Goal: Transaction & Acquisition: Purchase product/service

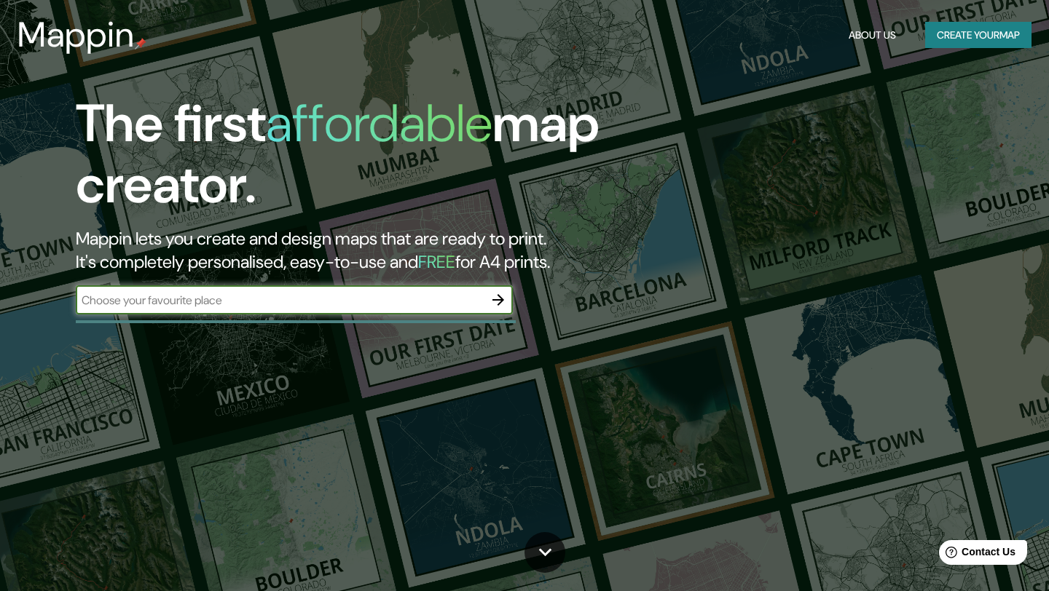
click at [257, 304] on input "text" at bounding box center [280, 300] width 408 height 17
type input "alcaldia iztacalco"
click at [498, 305] on icon "button" at bounding box center [497, 299] width 17 height 17
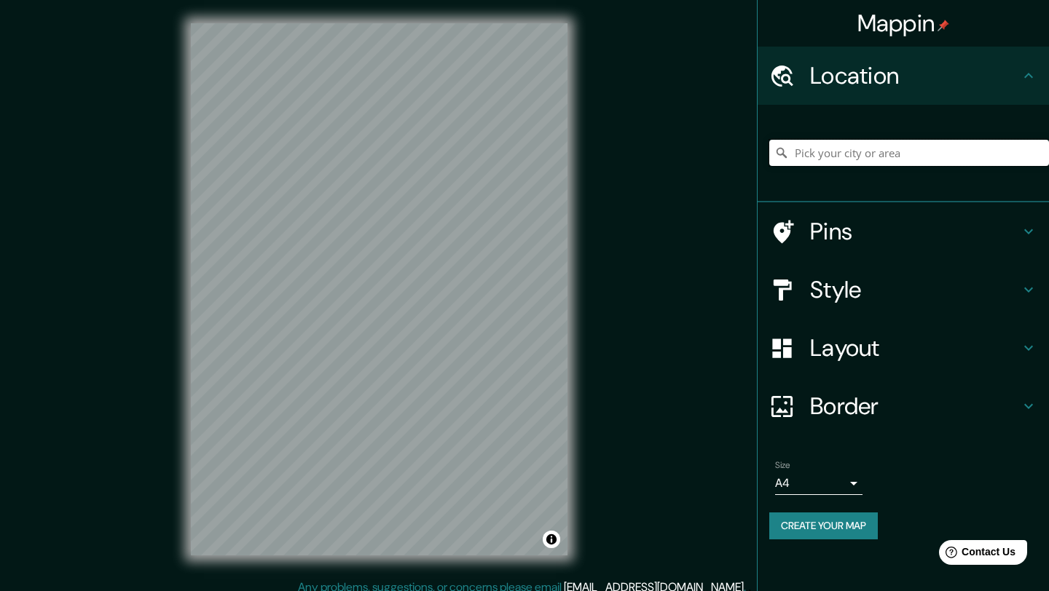
click at [848, 154] on input "Pick your city or area" at bounding box center [909, 153] width 280 height 26
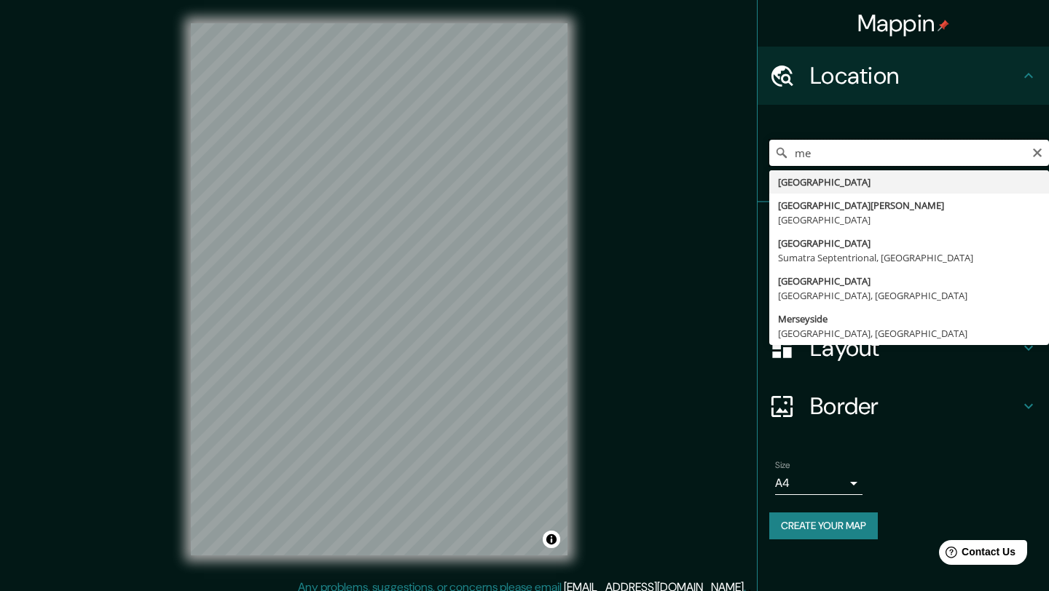
type input "m"
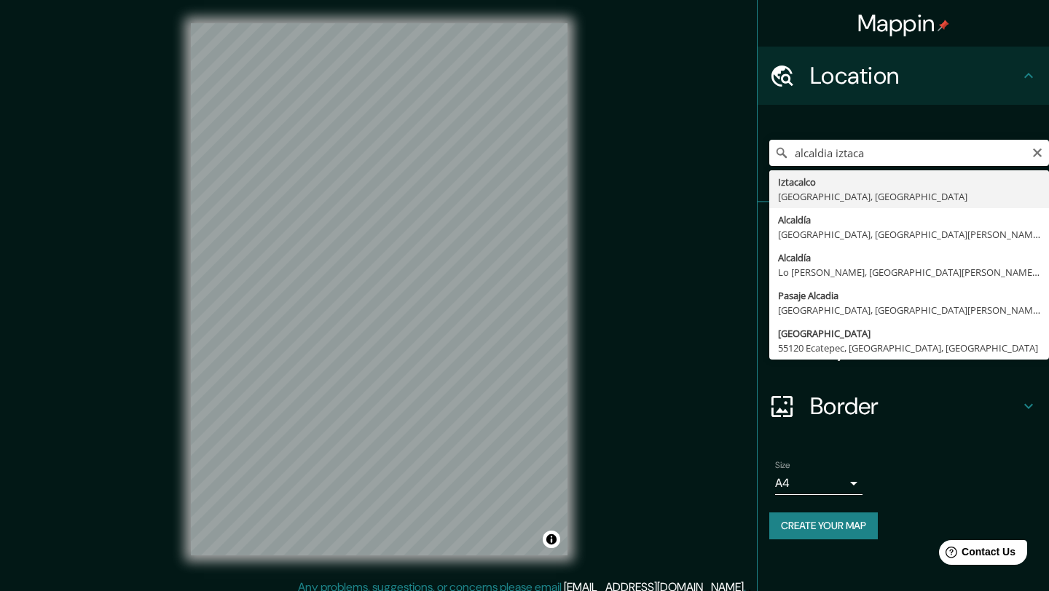
type input "Iztacalco, [GEOGRAPHIC_DATA], [GEOGRAPHIC_DATA]"
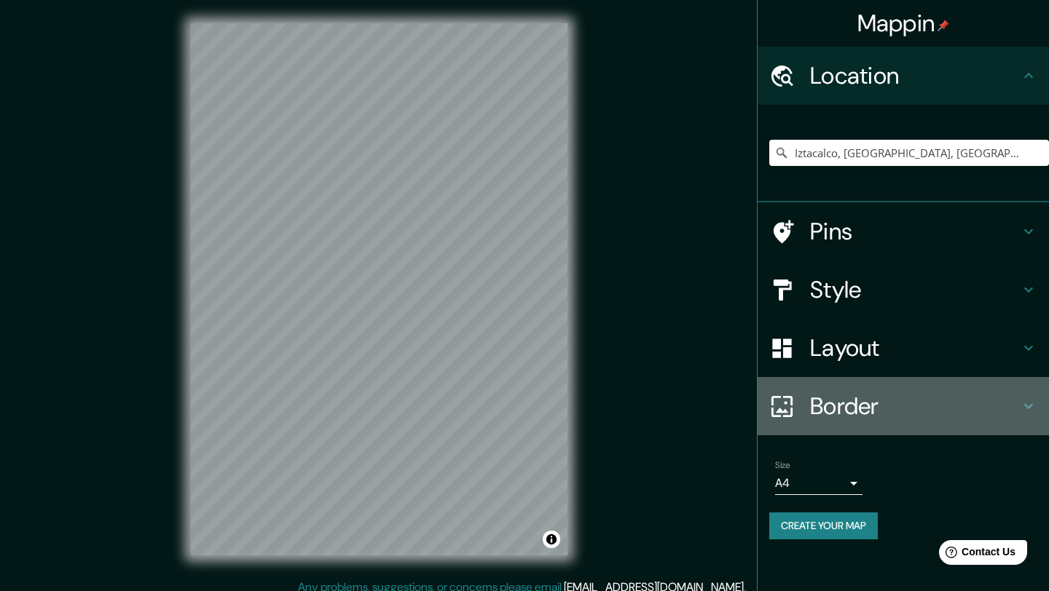
click at [846, 407] on h4 "Border" at bounding box center [915, 406] width 210 height 29
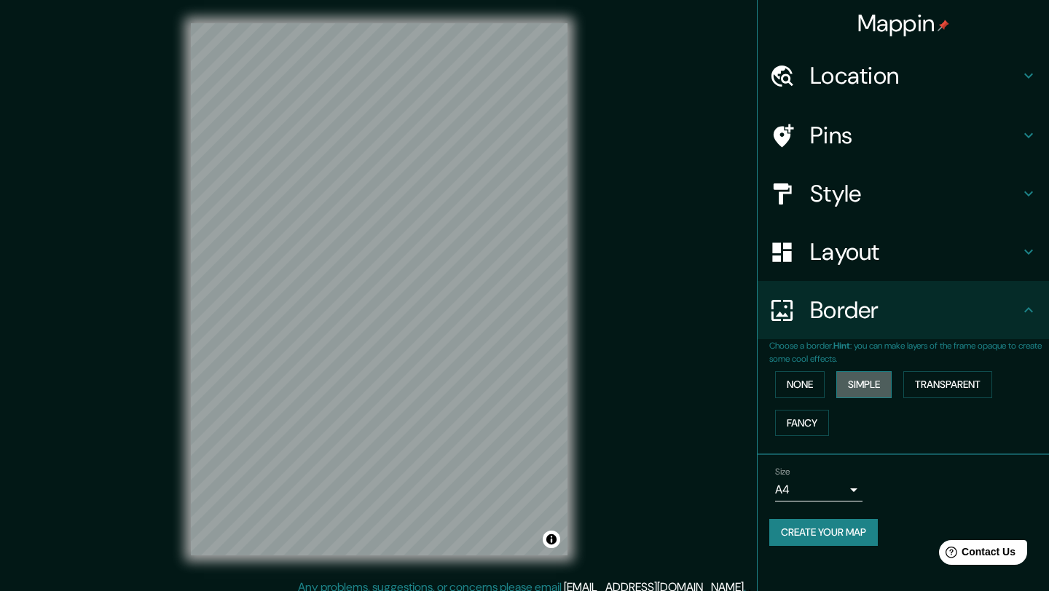
click at [859, 382] on button "Simple" at bounding box center [863, 384] width 55 height 27
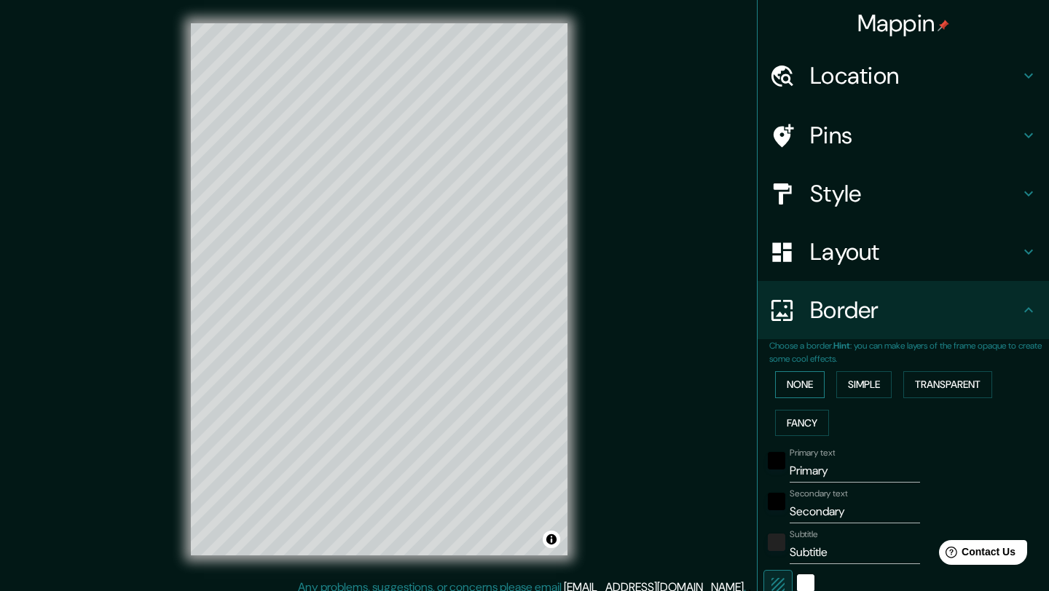
click at [809, 384] on button "None" at bounding box center [800, 384] width 50 height 27
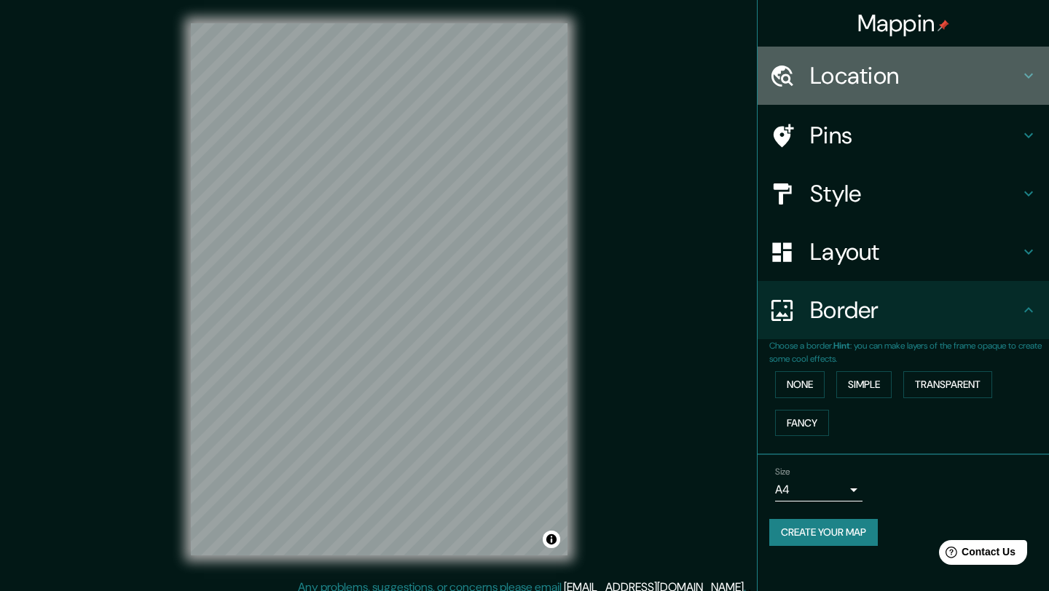
click at [864, 69] on h4 "Location" at bounding box center [915, 75] width 210 height 29
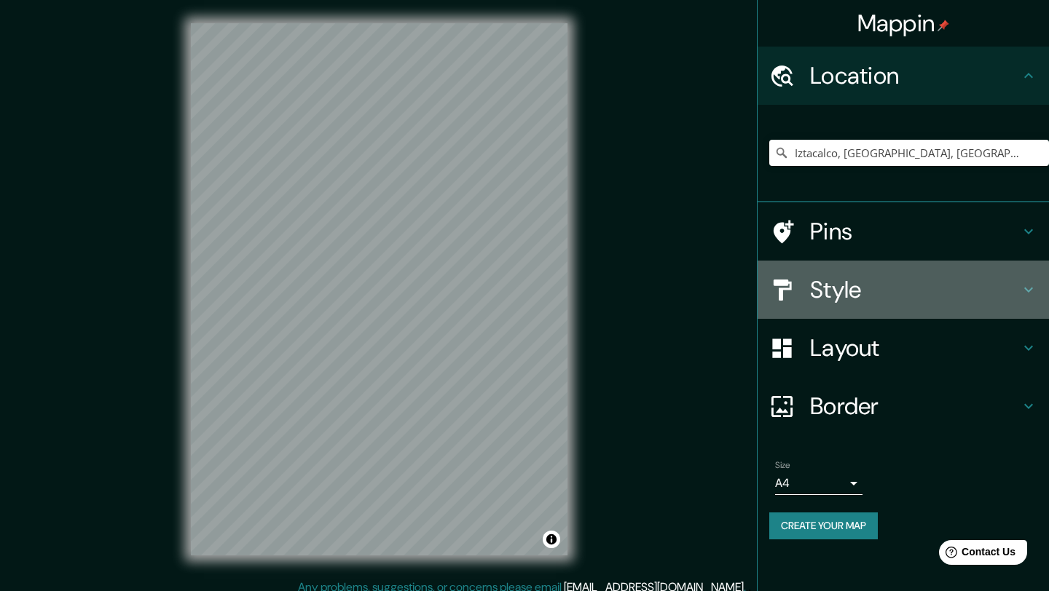
click at [1013, 290] on h4 "Style" at bounding box center [915, 289] width 210 height 29
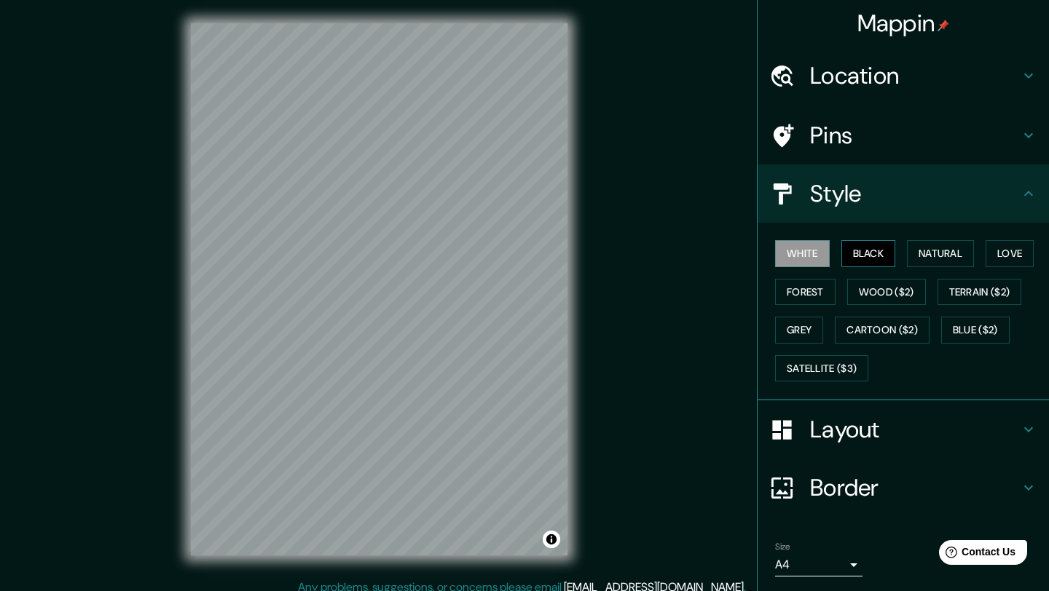
click at [857, 253] on button "Black" at bounding box center [868, 253] width 55 height 27
click at [945, 255] on button "Natural" at bounding box center [940, 253] width 67 height 27
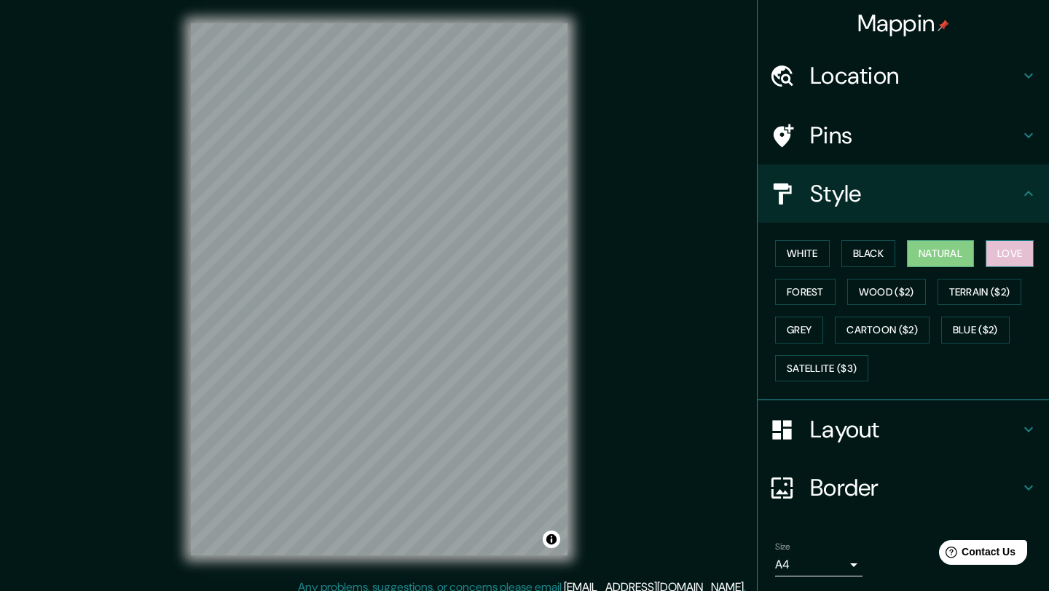
click at [1011, 259] on button "Love" at bounding box center [1010, 253] width 48 height 27
click at [796, 300] on button "Forest" at bounding box center [805, 292] width 60 height 27
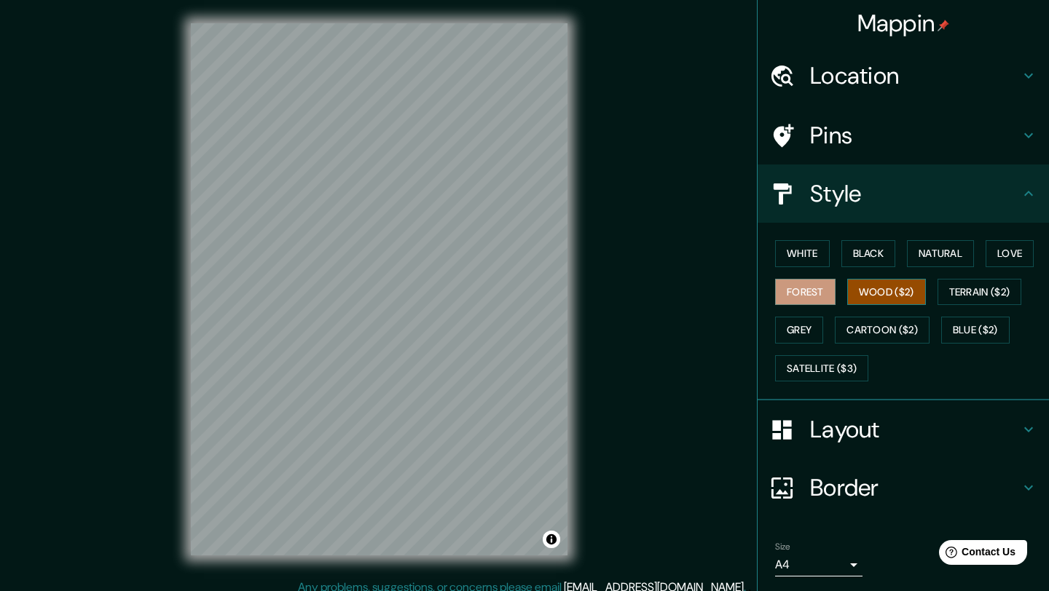
click at [885, 299] on button "Wood ($2)" at bounding box center [886, 292] width 79 height 27
click at [908, 127] on h4 "Pins" at bounding box center [915, 135] width 210 height 29
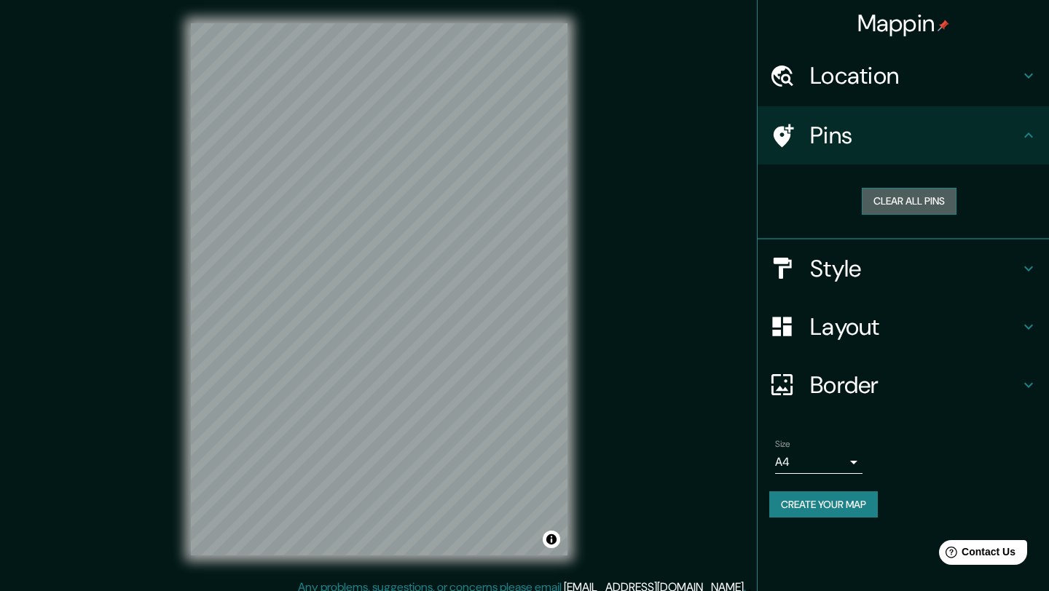
click at [922, 205] on button "Clear all pins" at bounding box center [909, 201] width 95 height 27
click at [924, 208] on button "Clear all pins" at bounding box center [909, 201] width 95 height 27
click at [912, 266] on h4 "Style" at bounding box center [915, 268] width 210 height 29
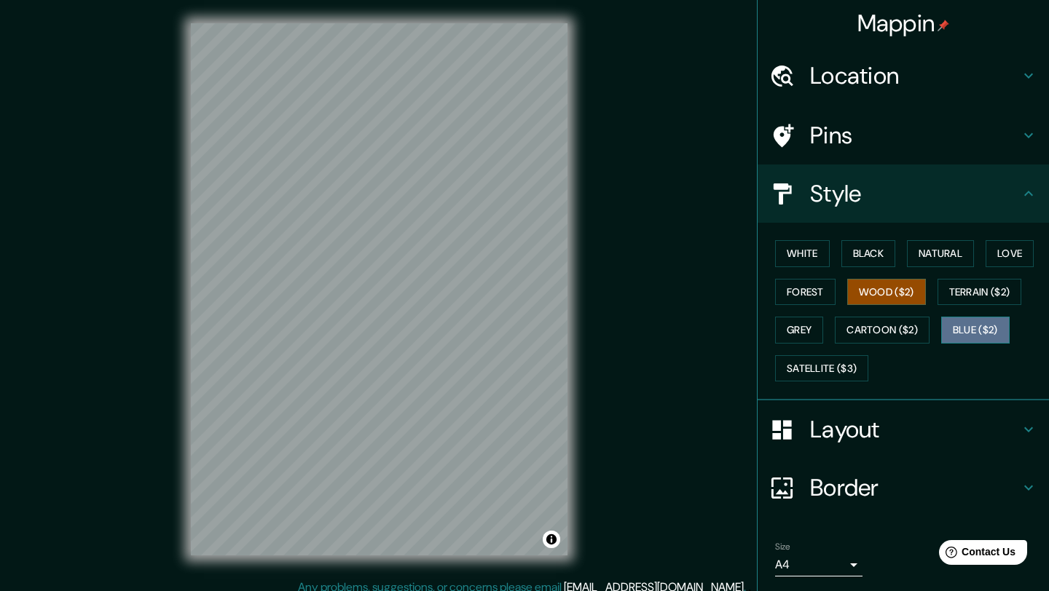
click at [977, 329] on button "Blue ($2)" at bounding box center [975, 330] width 68 height 27
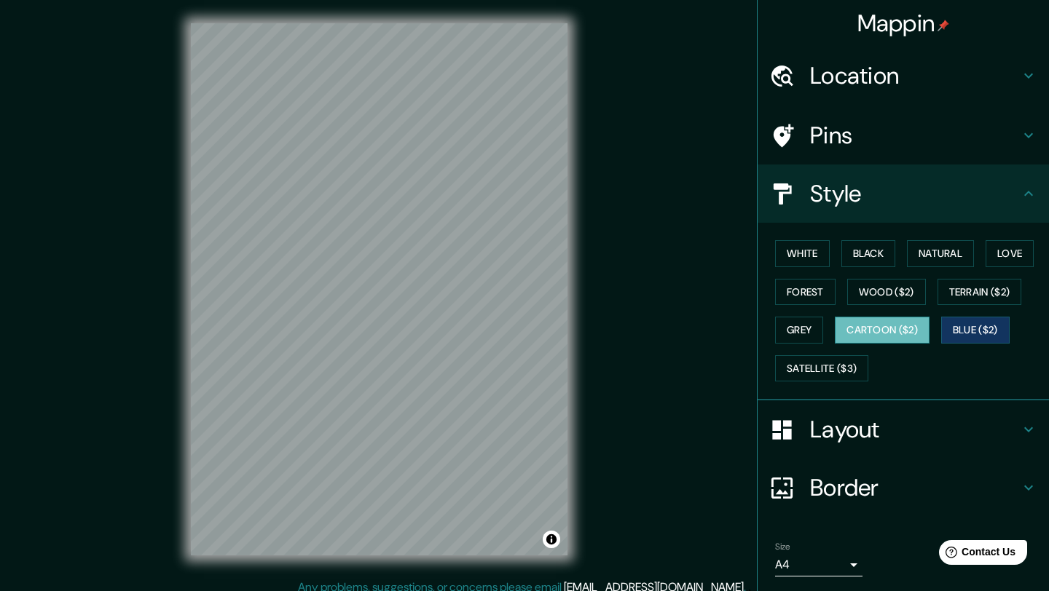
click at [888, 337] on button "Cartoon ($2)" at bounding box center [882, 330] width 95 height 27
click at [833, 368] on button "Satellite ($3)" at bounding box center [821, 368] width 93 height 27
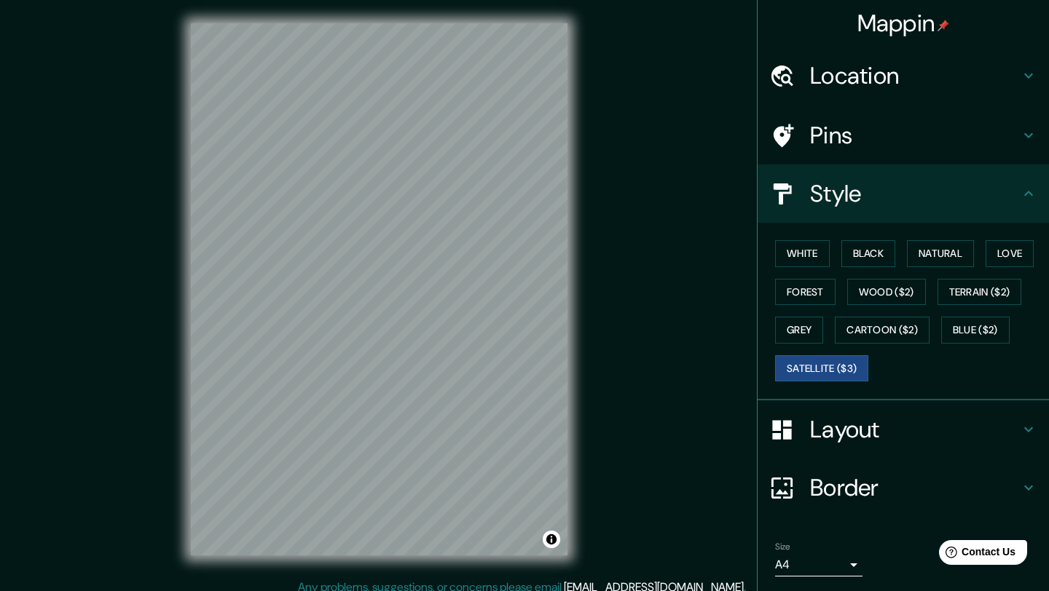
click at [849, 445] on div "Layout" at bounding box center [903, 430] width 291 height 58
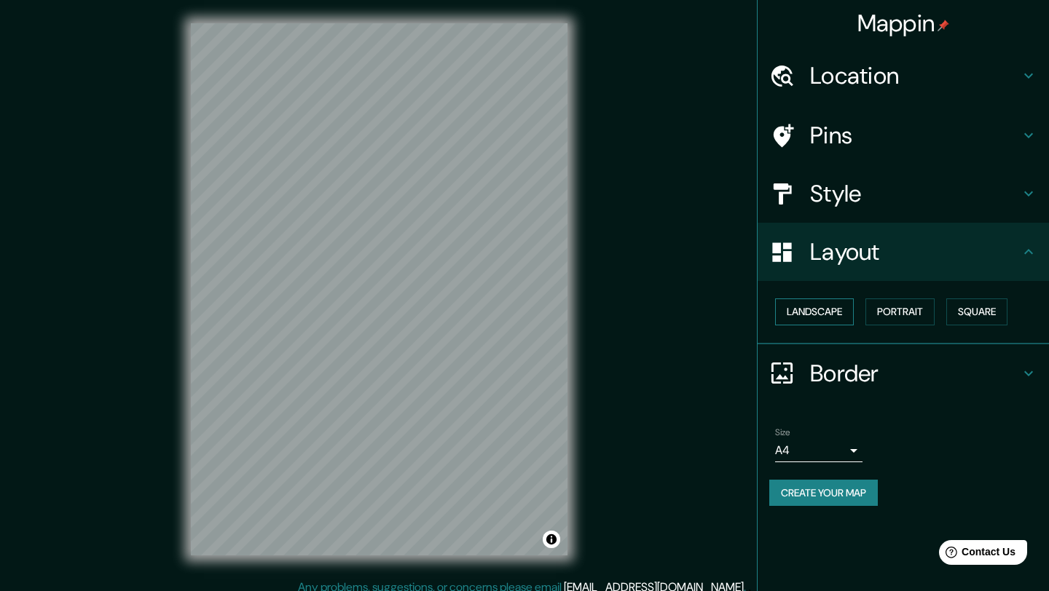
click at [828, 319] on button "Landscape" at bounding box center [814, 312] width 79 height 27
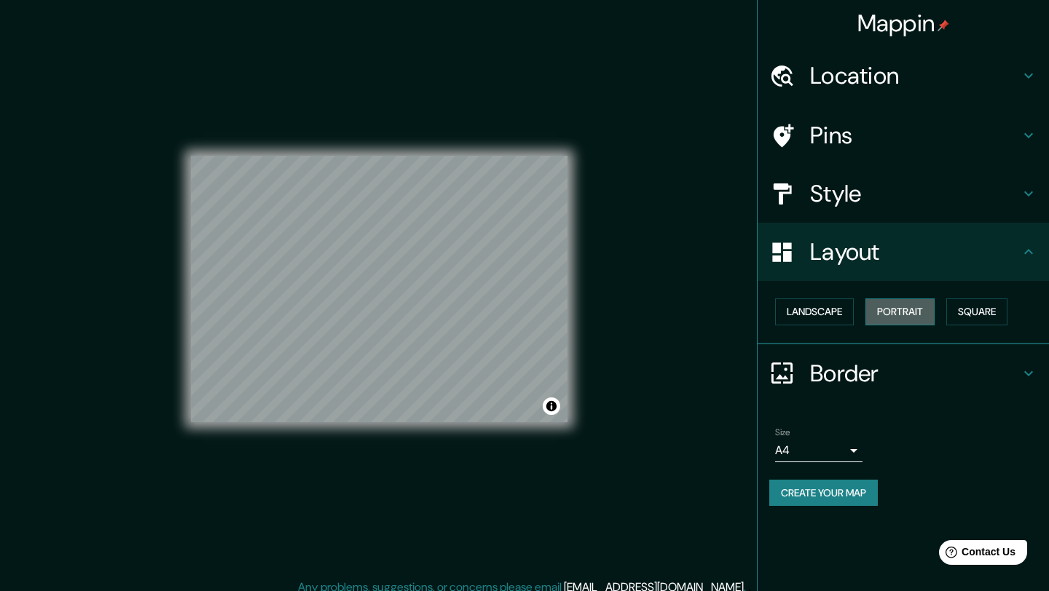
click at [901, 318] on button "Portrait" at bounding box center [899, 312] width 69 height 27
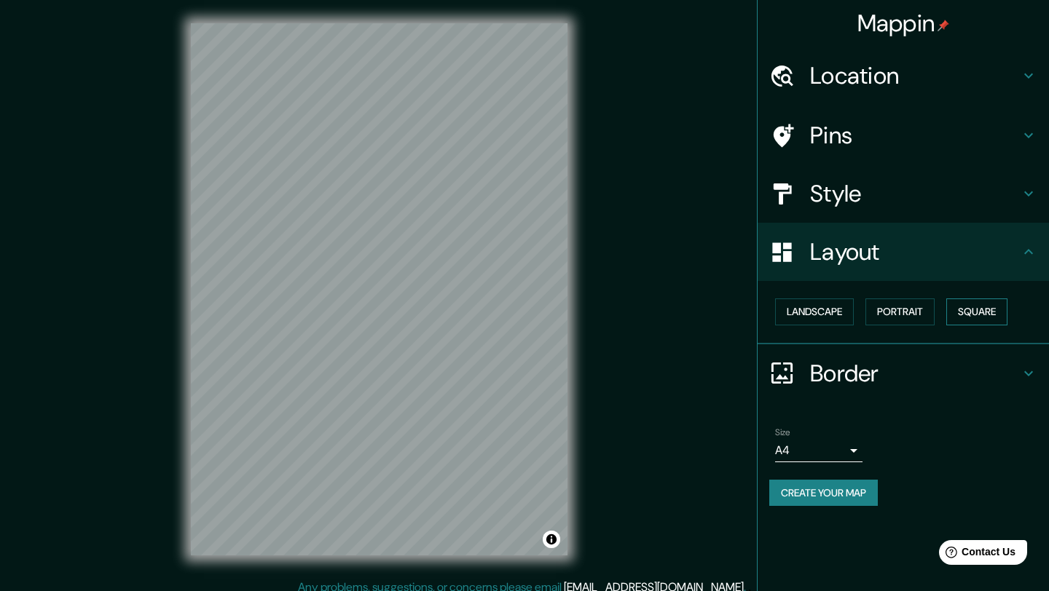
click at [987, 318] on button "Square" at bounding box center [976, 312] width 61 height 27
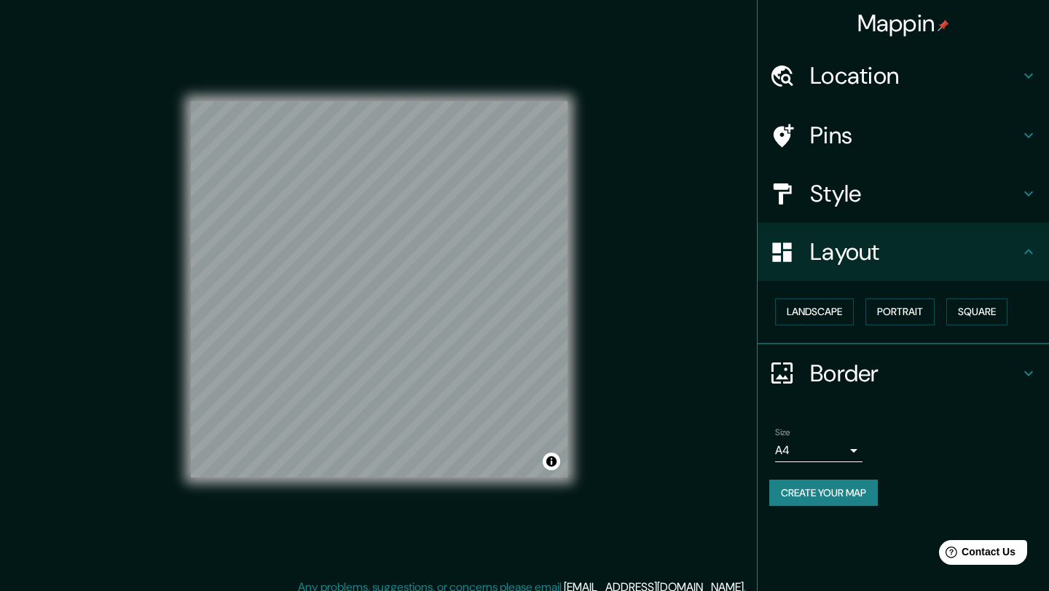
click at [857, 451] on body "Mappin Location [GEOGRAPHIC_DATA], [GEOGRAPHIC_DATA], [GEOGRAPHIC_DATA] Pins St…" at bounding box center [524, 295] width 1049 height 591
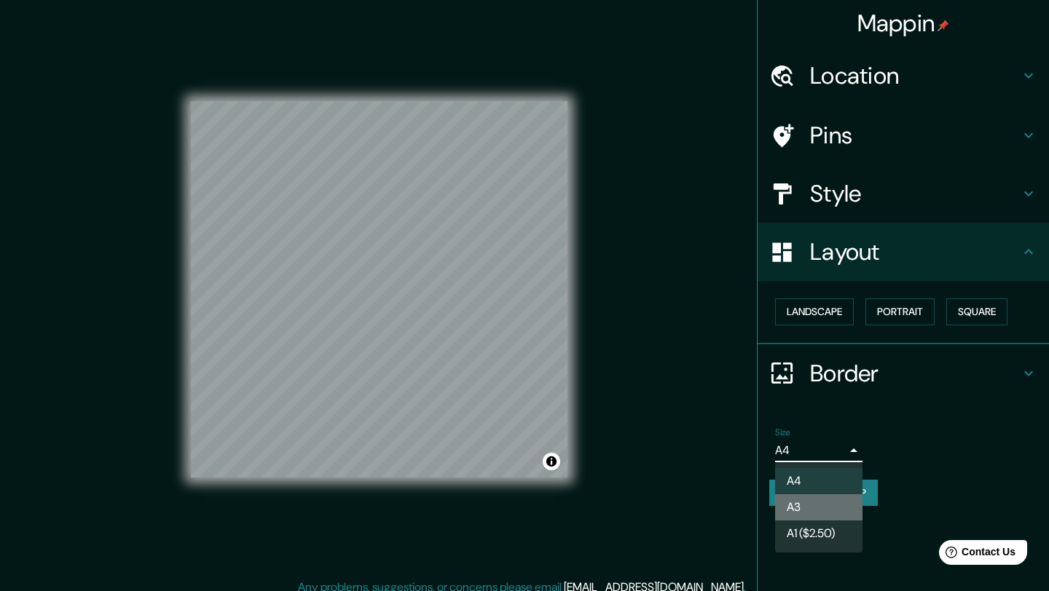
click at [806, 513] on li "A3" at bounding box center [818, 508] width 87 height 26
type input "a4"
click at [933, 493] on div at bounding box center [524, 295] width 1049 height 591
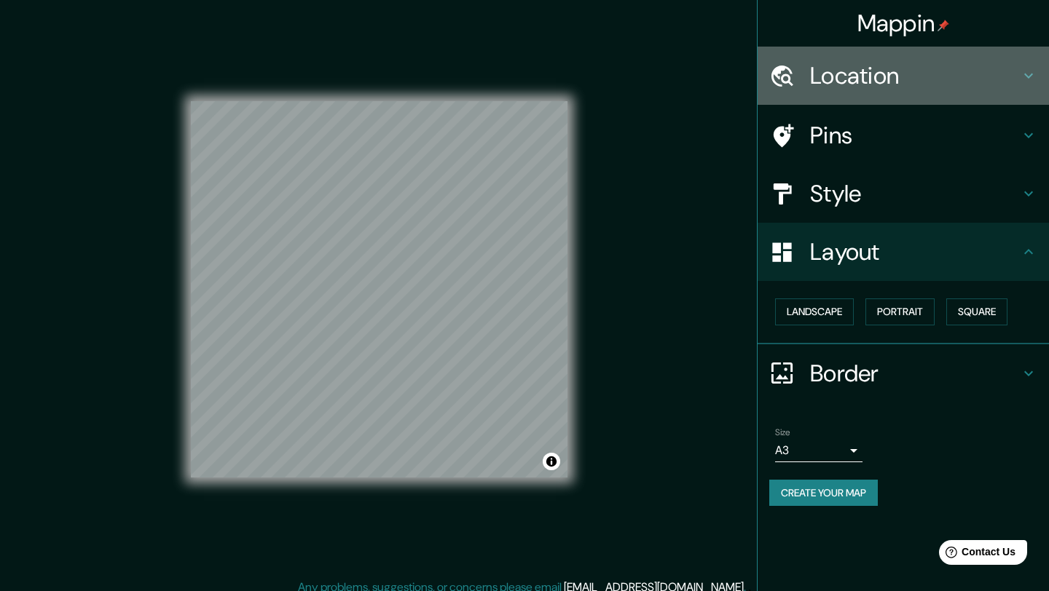
click at [932, 66] on h4 "Location" at bounding box center [915, 75] width 210 height 29
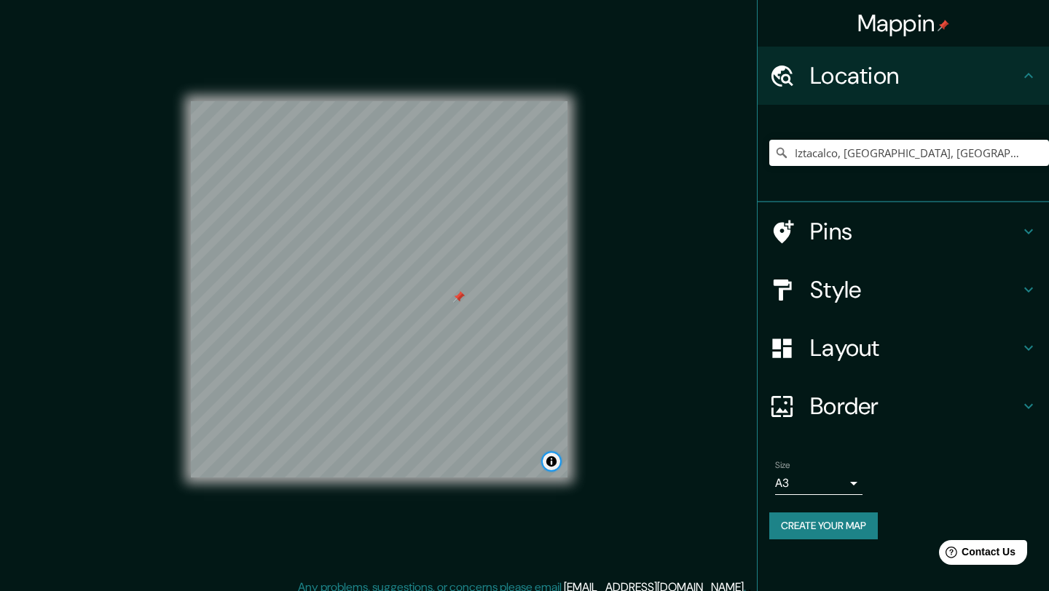
click at [554, 465] on button "Toggle attribution" at bounding box center [551, 461] width 17 height 17
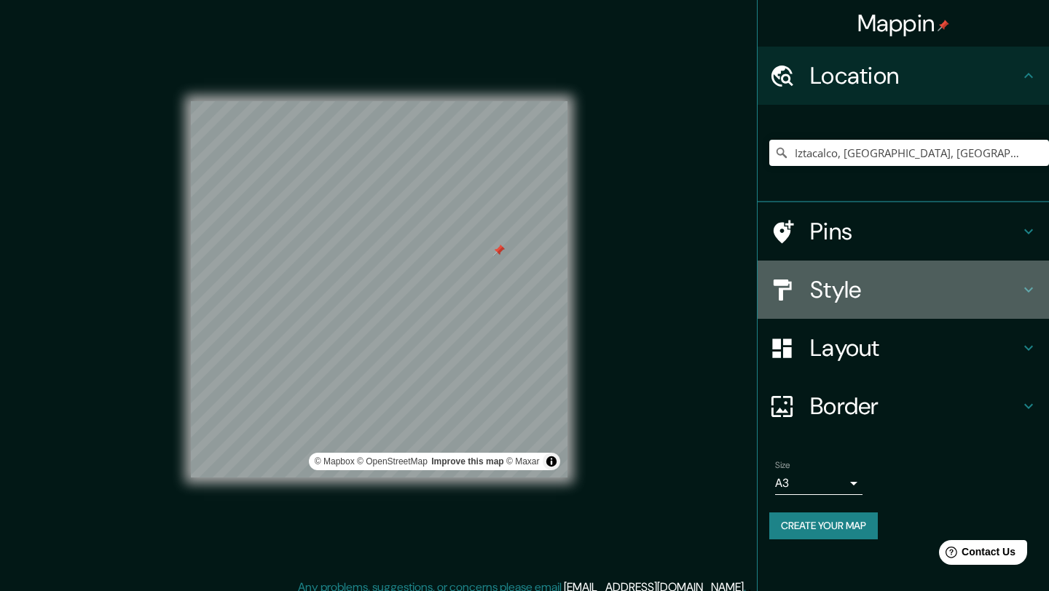
click at [954, 280] on h4 "Style" at bounding box center [915, 289] width 210 height 29
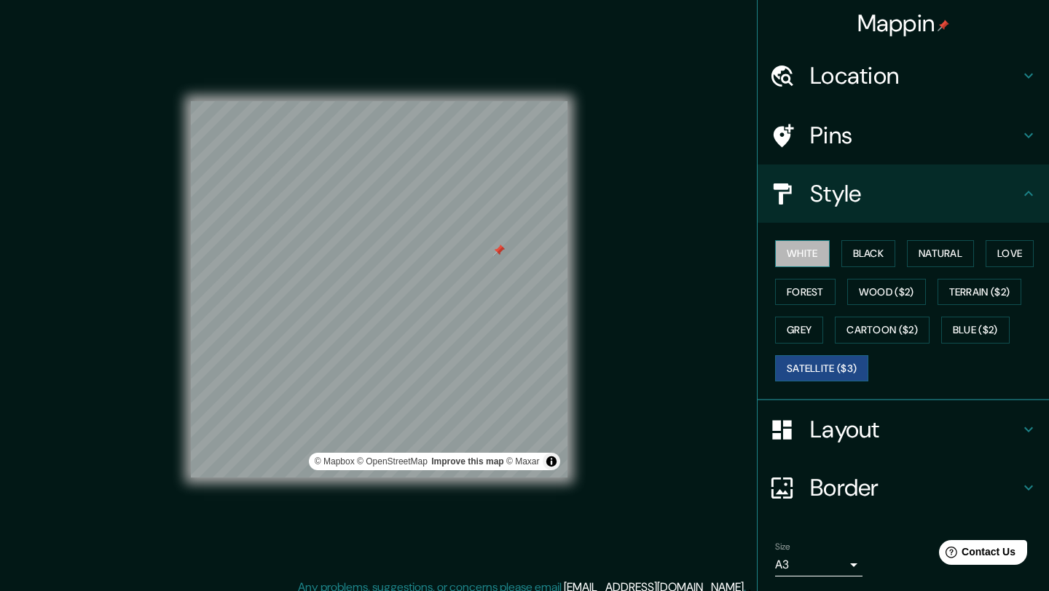
click at [790, 253] on button "White" at bounding box center [802, 253] width 55 height 27
click at [520, 467] on div "© Mapbox © OpenStreetMap Improve this map" at bounding box center [444, 462] width 189 height 15
click at [518, 462] on link "Improve this map" at bounding box center [503, 462] width 72 height 10
